Goal: Complete application form: Complete application form

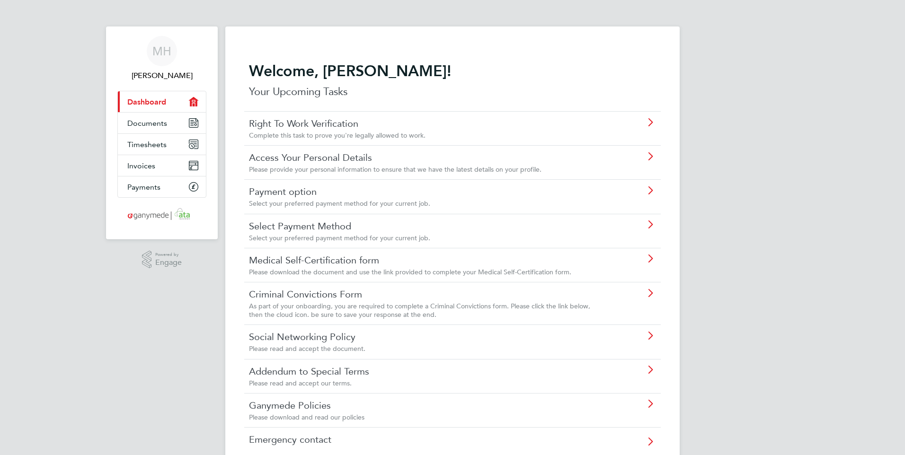
click at [652, 122] on icon at bounding box center [650, 123] width 12 height 8
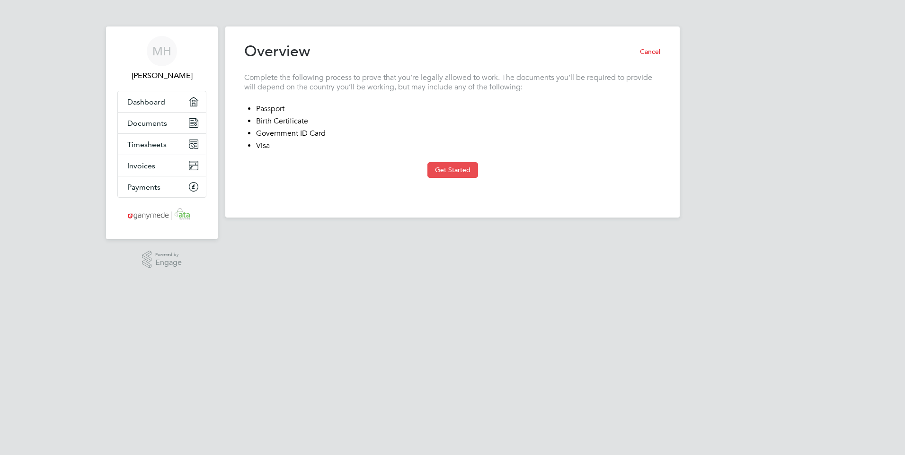
click at [443, 170] on button "Get Started" at bounding box center [452, 169] width 51 height 15
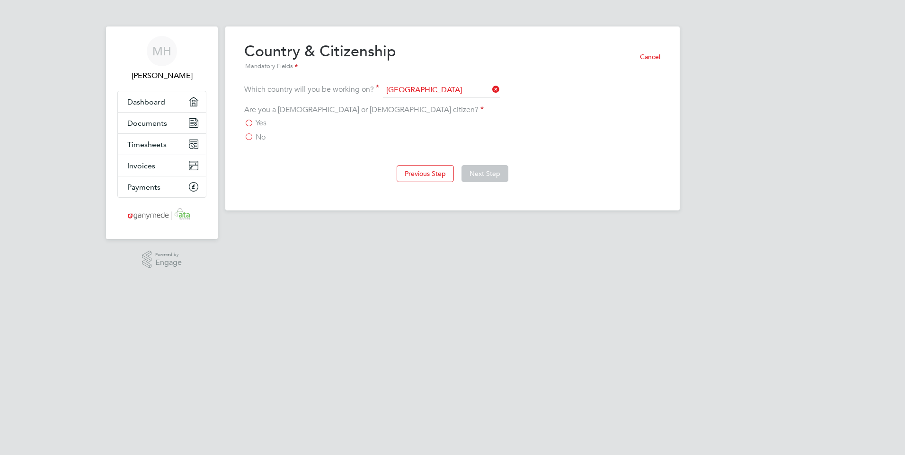
click at [250, 125] on label "Yes" at bounding box center [255, 122] width 22 height 9
click at [0, 0] on input "Yes" at bounding box center [0, 0] width 0 height 0
click at [483, 168] on button "Next Step" at bounding box center [484, 173] width 47 height 17
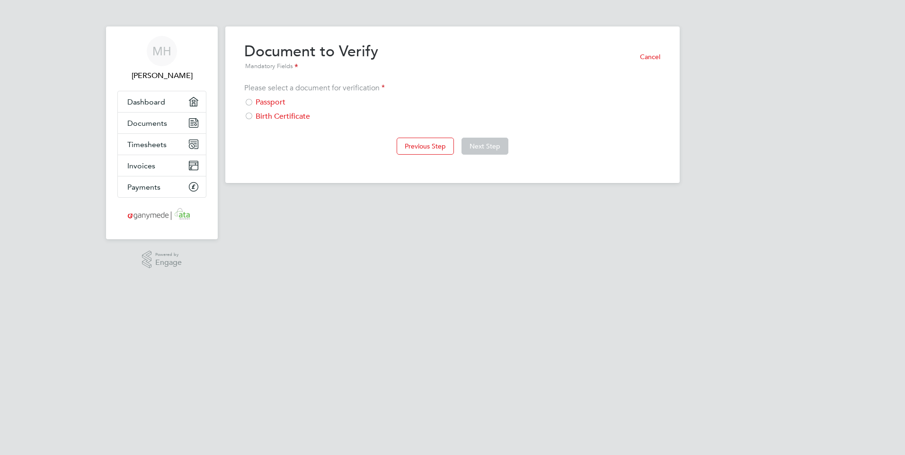
click at [268, 103] on div "Passport" at bounding box center [452, 102] width 416 height 10
click at [477, 144] on button "Next Step" at bounding box center [484, 146] width 47 height 17
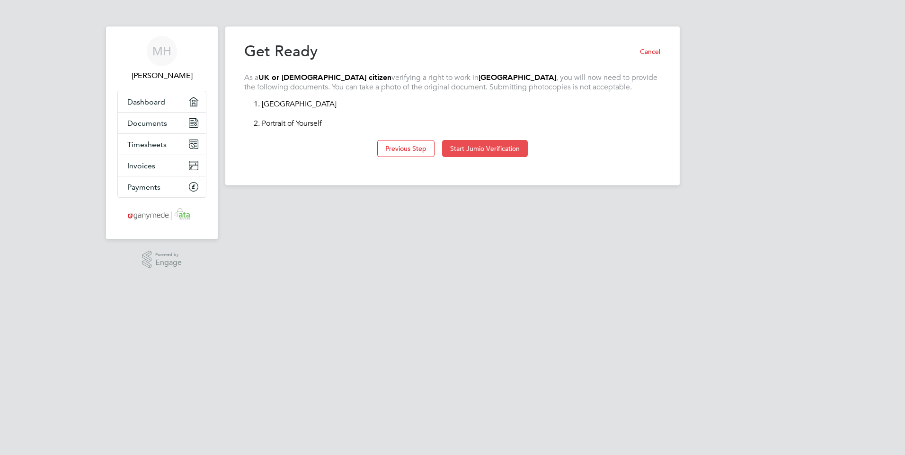
click at [462, 147] on button "Start Jumio Verification" at bounding box center [485, 148] width 86 height 17
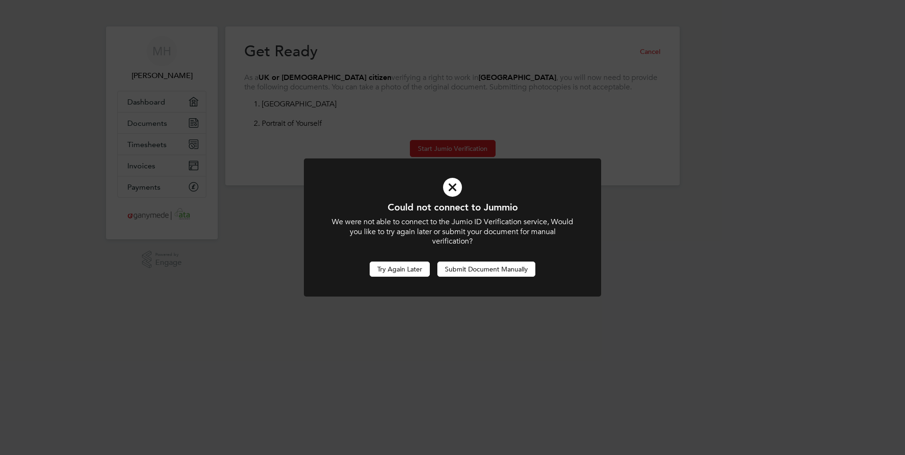
click at [422, 267] on button "Try Again Later" at bounding box center [399, 269] width 60 height 15
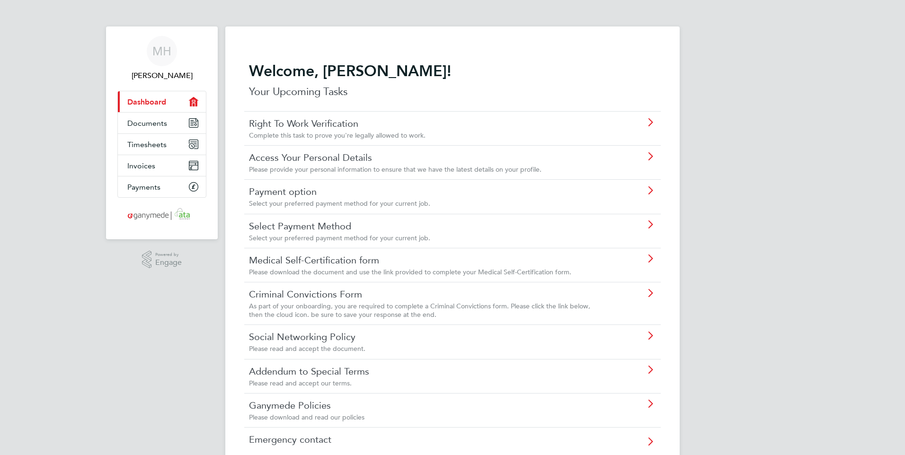
click at [647, 292] on icon at bounding box center [650, 294] width 12 height 8
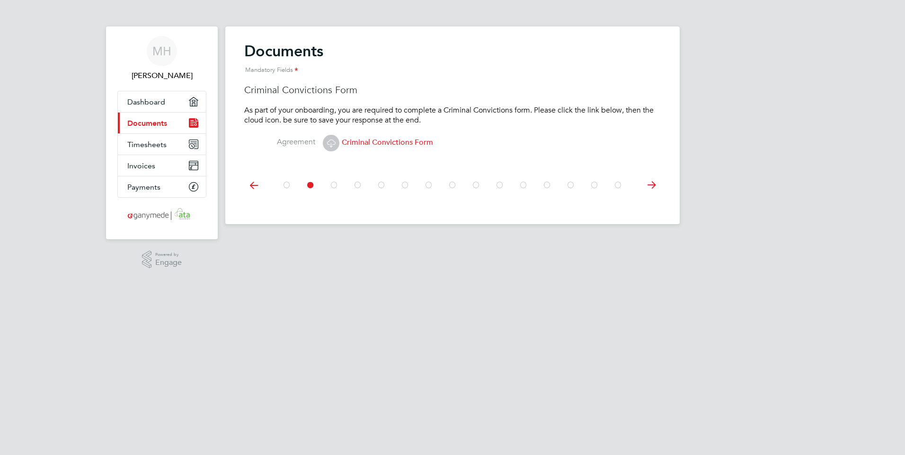
click at [384, 142] on span "Criminal Convictions Form" at bounding box center [378, 142] width 110 height 9
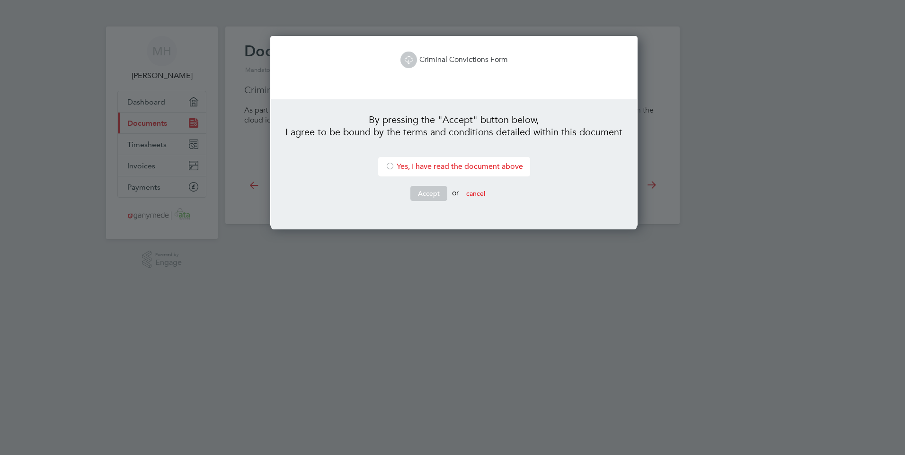
scroll to position [192, 364]
click at [477, 198] on button "cancel" at bounding box center [475, 193] width 34 height 15
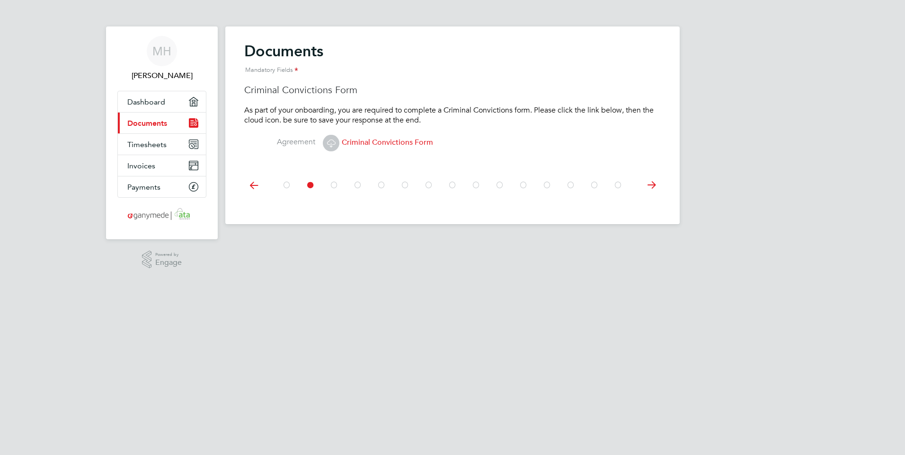
click at [405, 143] on span "Criminal Convictions Form" at bounding box center [378, 142] width 110 height 9
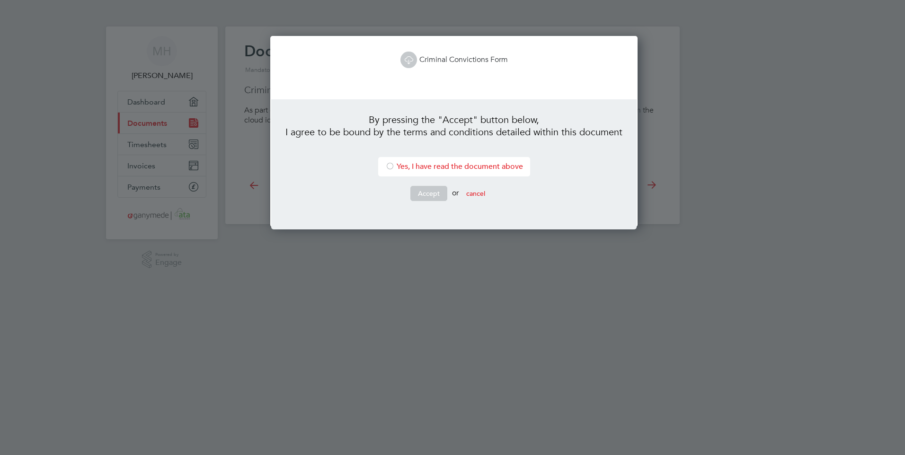
click at [386, 166] on div at bounding box center [389, 166] width 9 height 9
click at [431, 190] on button "Accept" at bounding box center [428, 193] width 37 height 15
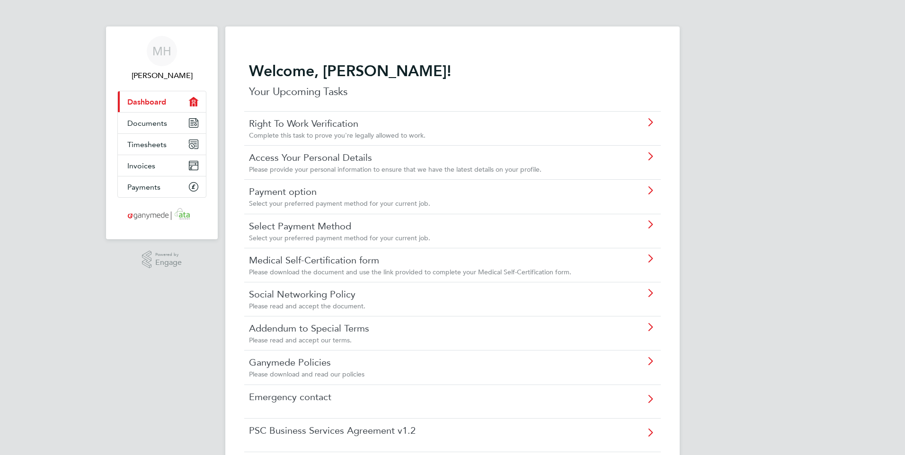
click at [651, 157] on icon at bounding box center [650, 157] width 12 height 8
click at [650, 190] on icon at bounding box center [650, 191] width 12 height 8
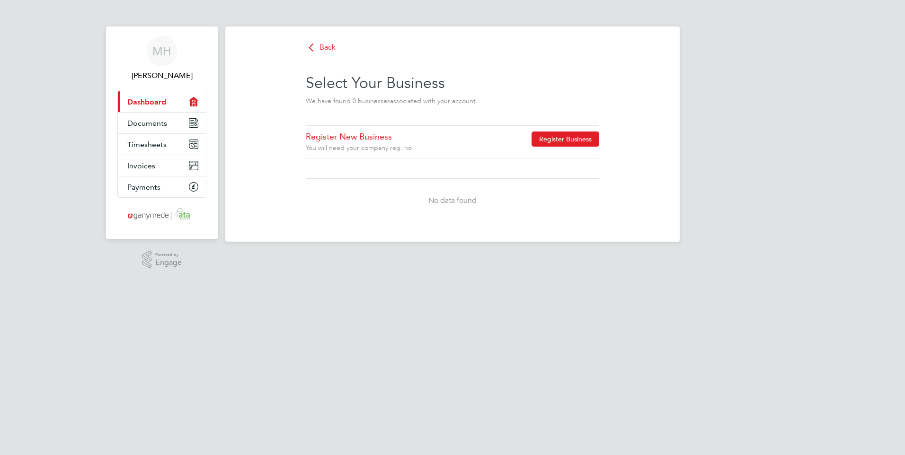
click at [563, 137] on button "Register Business" at bounding box center [565, 139] width 68 height 15
type input "[GEOGRAPHIC_DATA]"
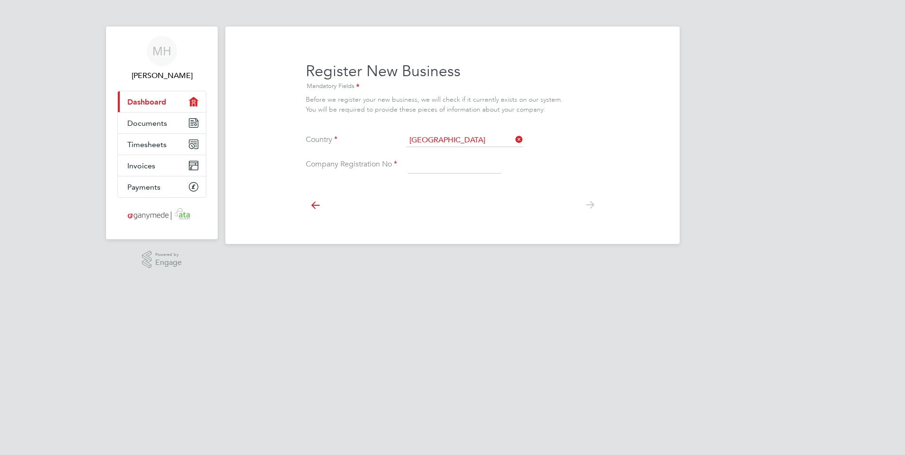
click at [470, 160] on input at bounding box center [454, 165] width 93 height 17
click at [164, 125] on span "Documents" at bounding box center [147, 123] width 40 height 9
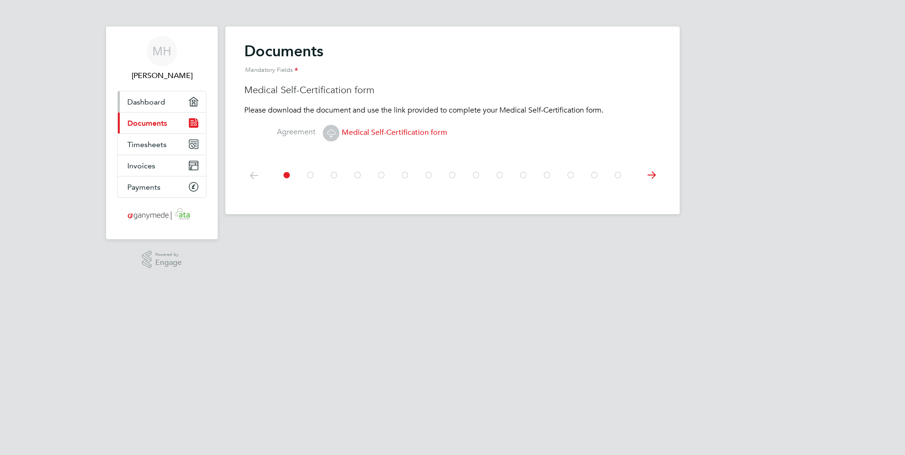
click at [159, 101] on span "Dashboard" at bounding box center [146, 101] width 38 height 9
